Goal: Transaction & Acquisition: Purchase product/service

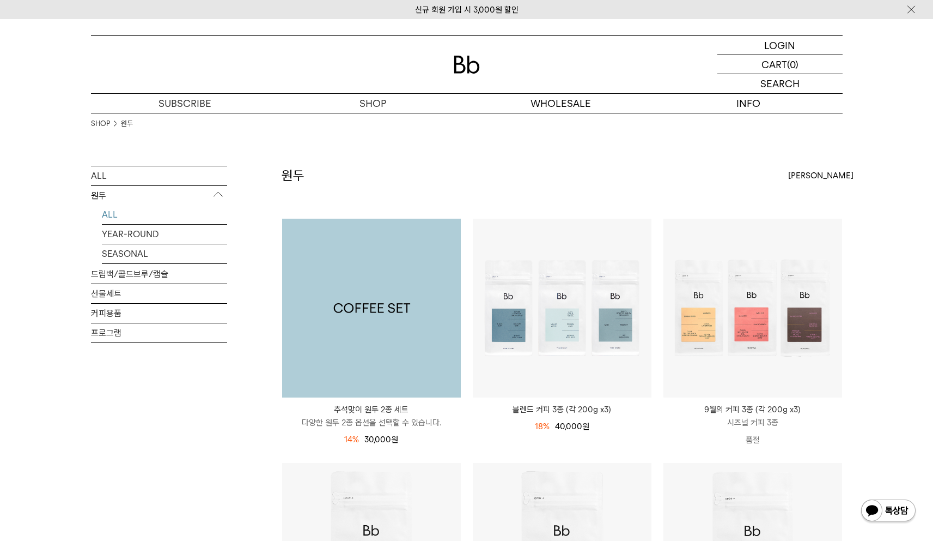
click at [339, 333] on img at bounding box center [371, 308] width 179 height 179
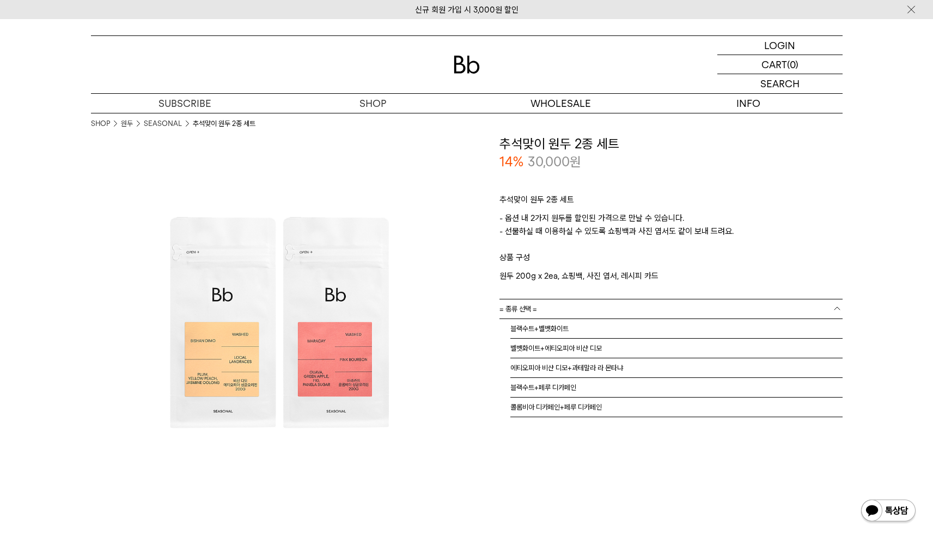
click at [542, 301] on link "= 종류 선택 =" at bounding box center [671, 308] width 343 height 19
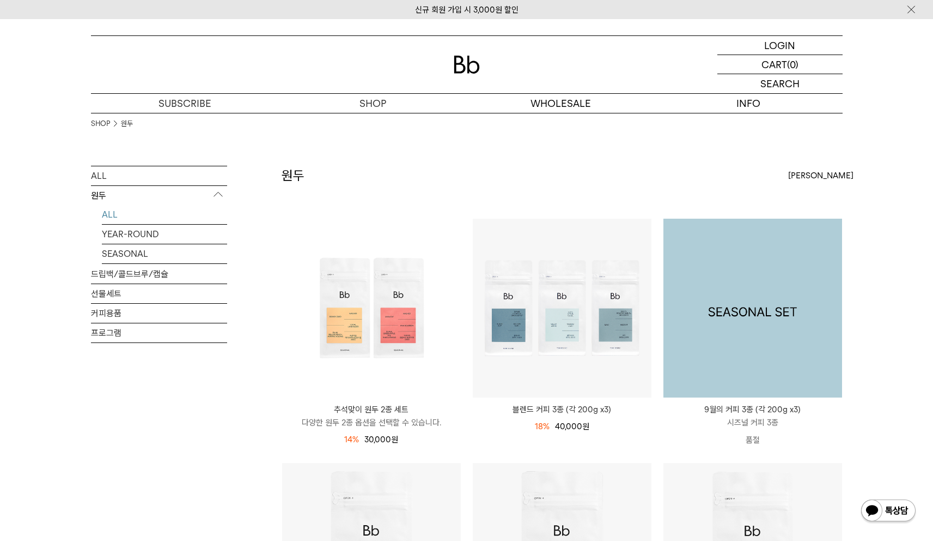
click at [817, 300] on img at bounding box center [753, 308] width 179 height 179
